Goal: Task Accomplishment & Management: Manage account settings

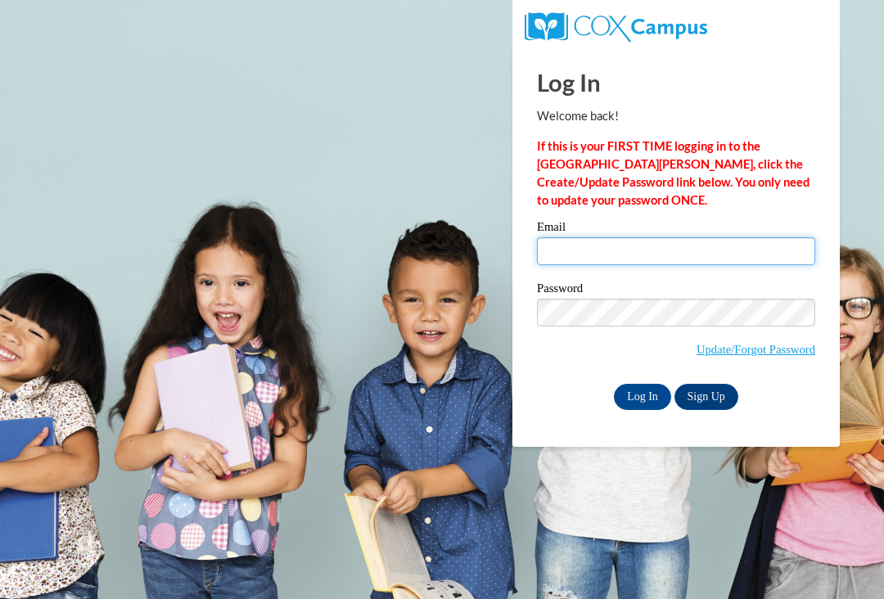
click at [670, 241] on input "Email" at bounding box center [676, 251] width 278 height 28
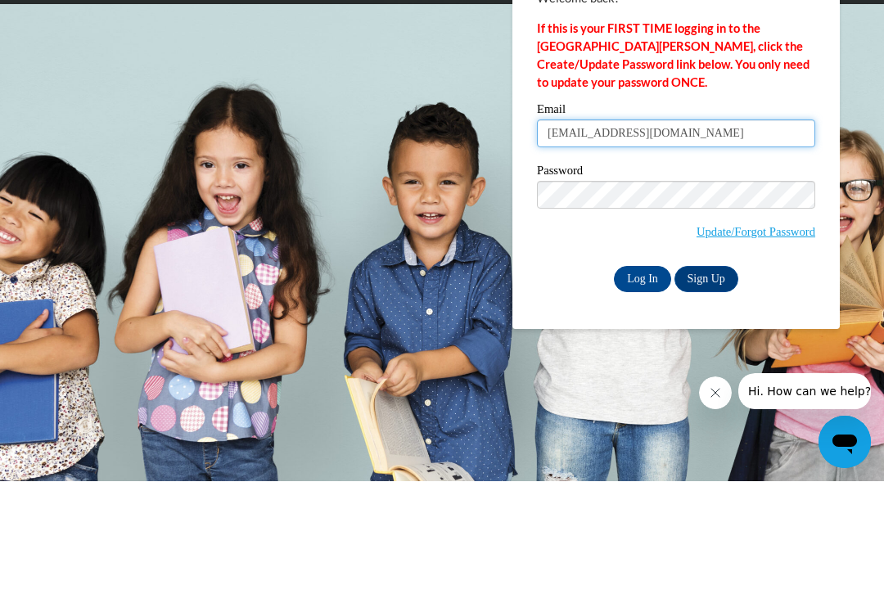
type input "morivera@ibqheadstart.org"
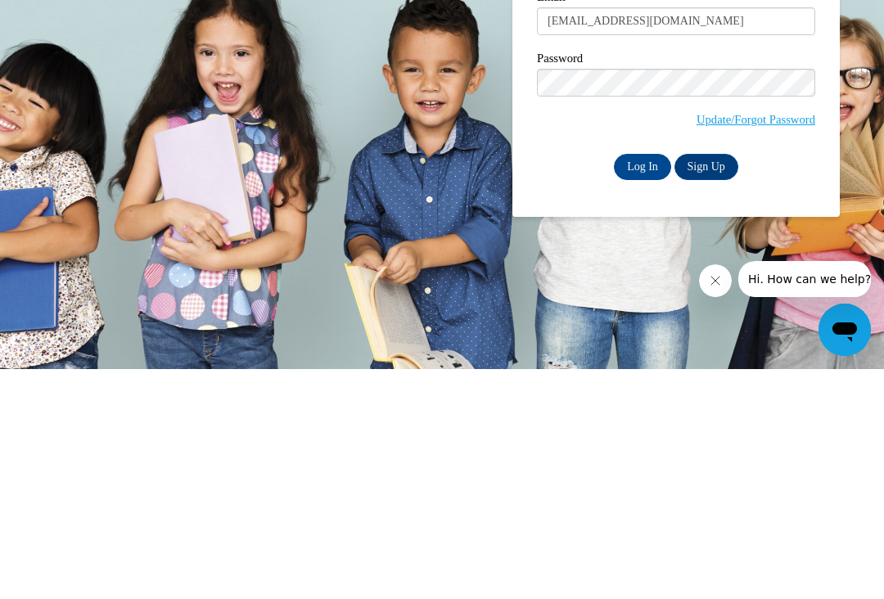
click at [640, 384] on input "Log In" at bounding box center [642, 397] width 57 height 26
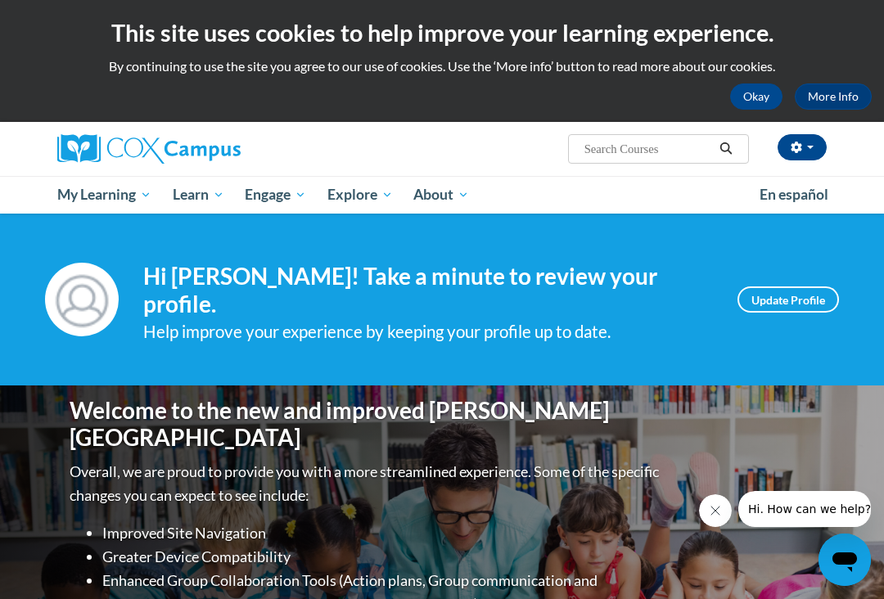
click at [805, 201] on span "En español" at bounding box center [793, 194] width 69 height 17
